Goal: Check status: Check status

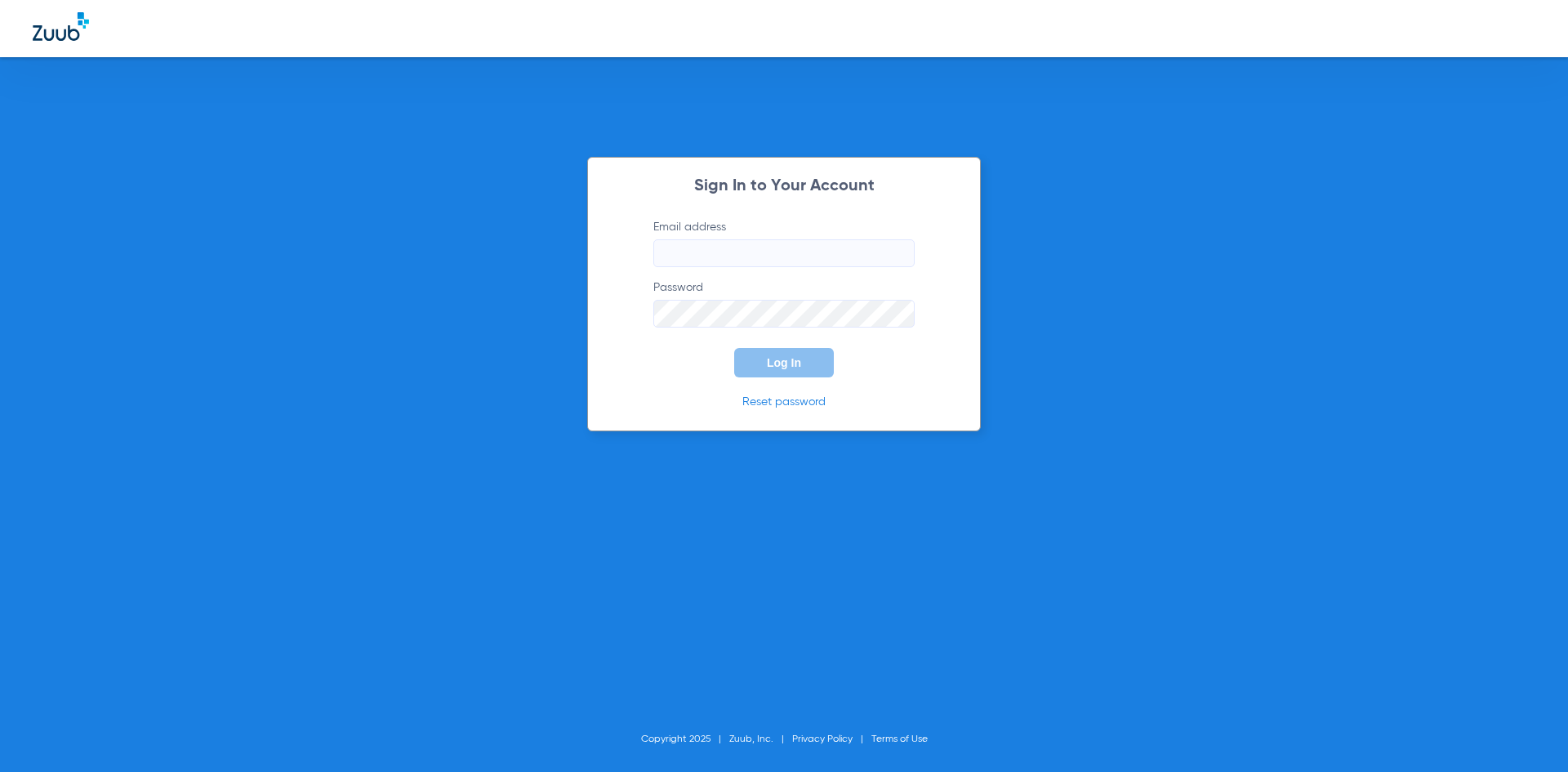
click at [742, 261] on input "Email address" at bounding box center [784, 253] width 261 height 27
type input "[PERSON_NAME][EMAIL_ADDRESS][DOMAIN_NAME]"
click at [751, 378] on div "Sign In to Your Account Email address [PERSON_NAME][EMAIL_ADDRESS][DOMAIN_NAME]…" at bounding box center [784, 295] width 394 height 275
click at [757, 371] on button "Log In" at bounding box center [783, 362] width 99 height 29
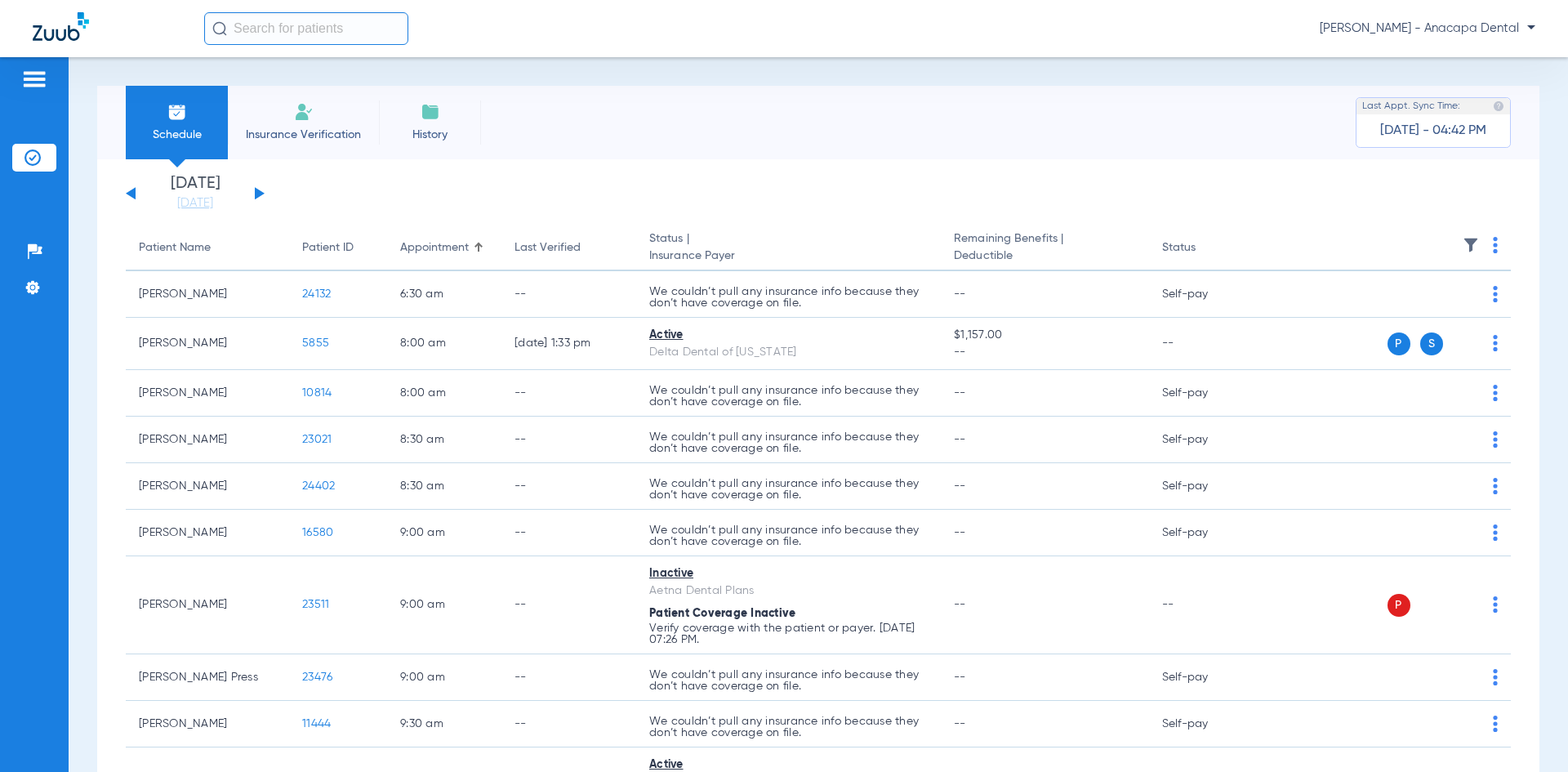
click at [134, 197] on button at bounding box center [131, 192] width 9 height 12
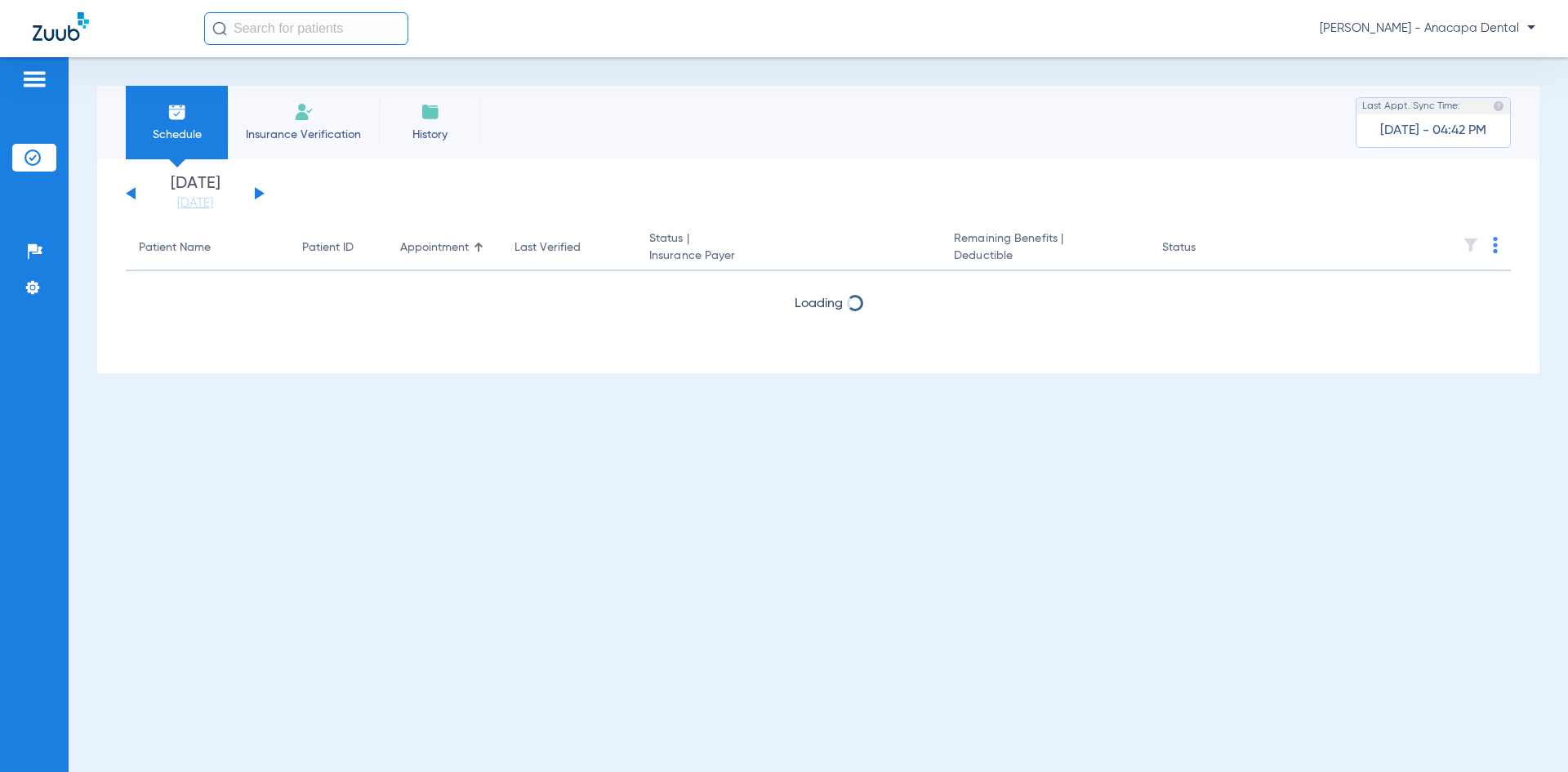
click at [132, 197] on button at bounding box center [131, 192] width 9 height 12
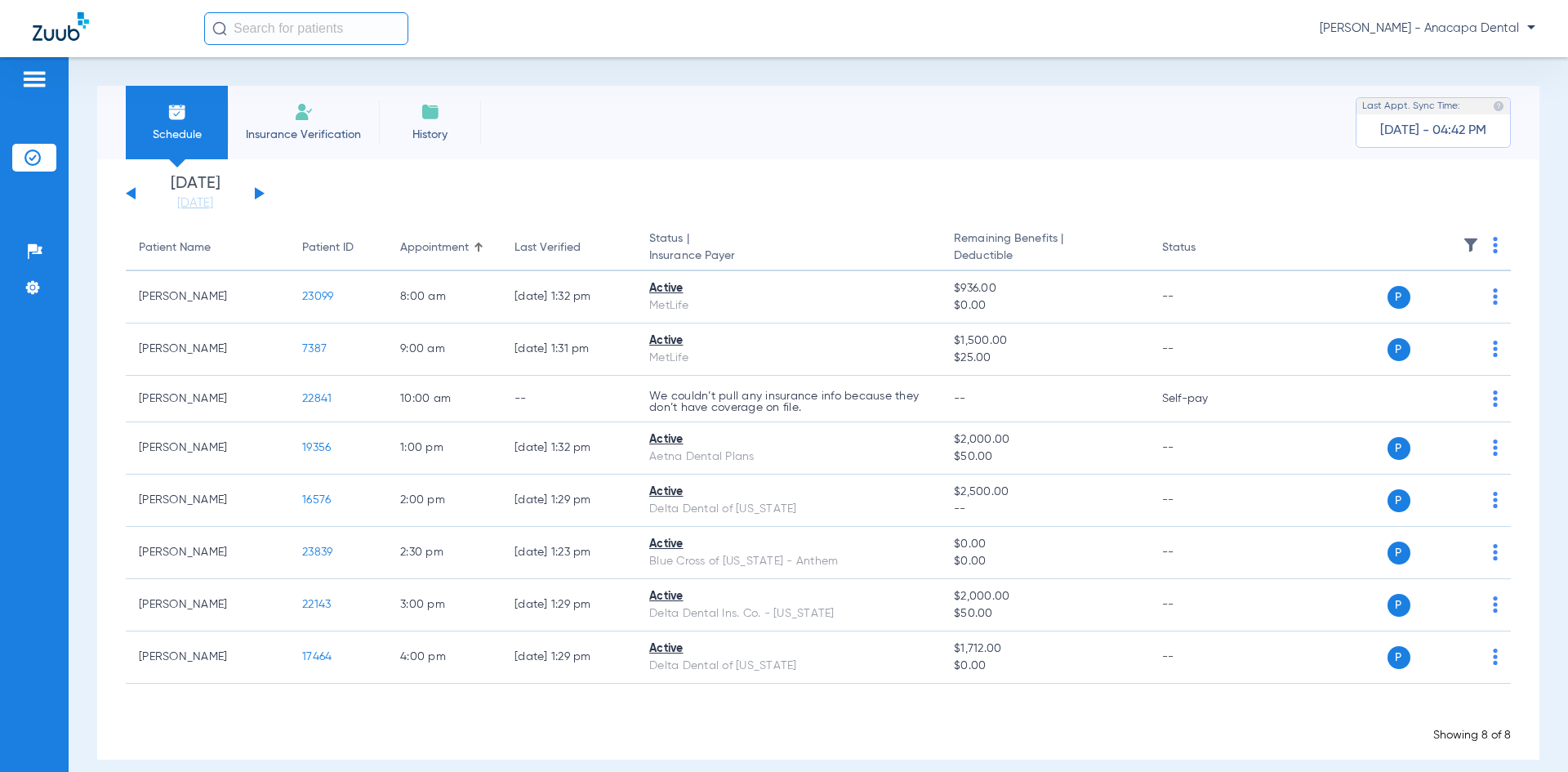
click at [129, 194] on button at bounding box center [131, 192] width 9 height 12
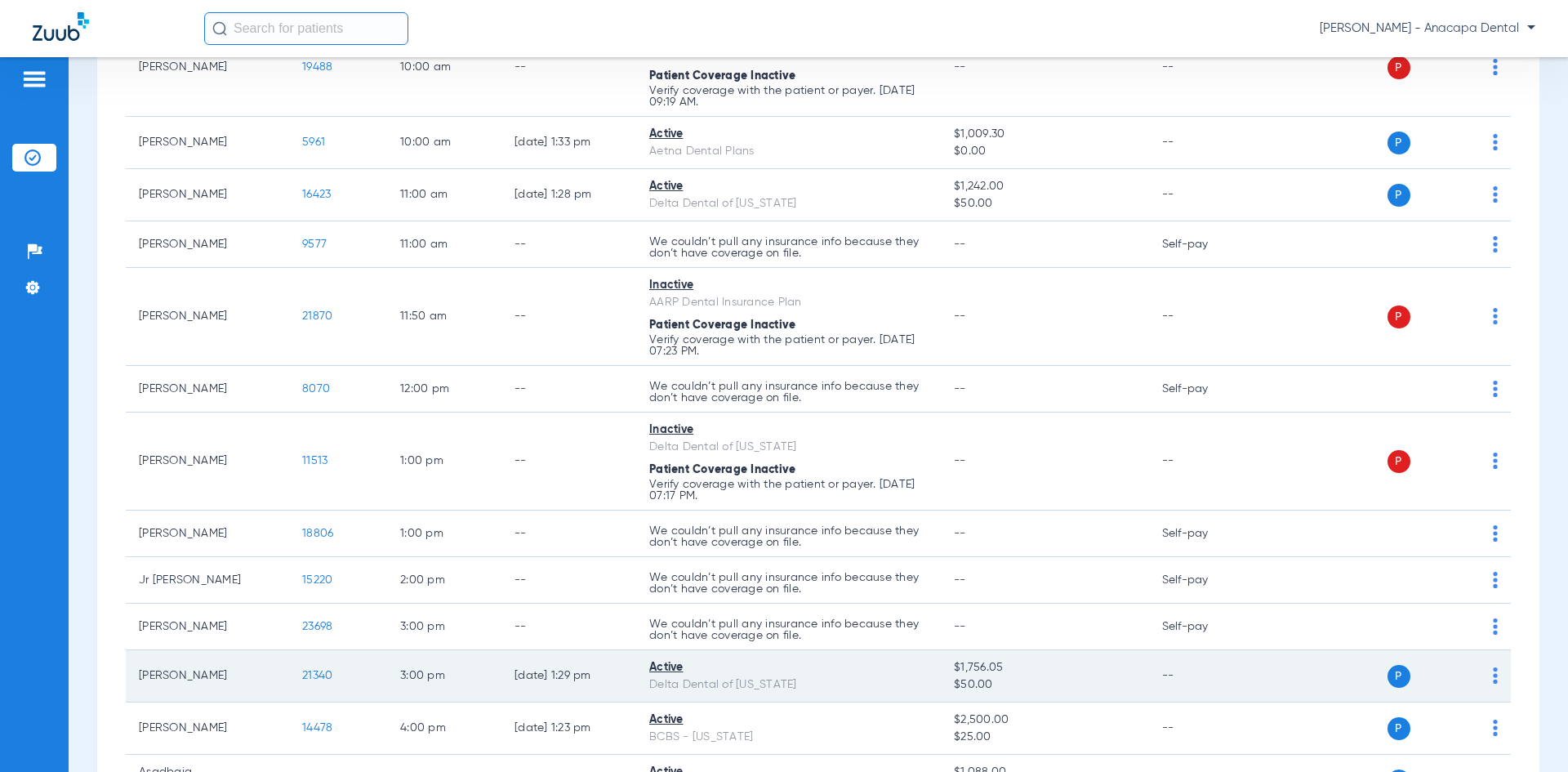
scroll to position [537, 0]
